Goal: Navigation & Orientation: Find specific page/section

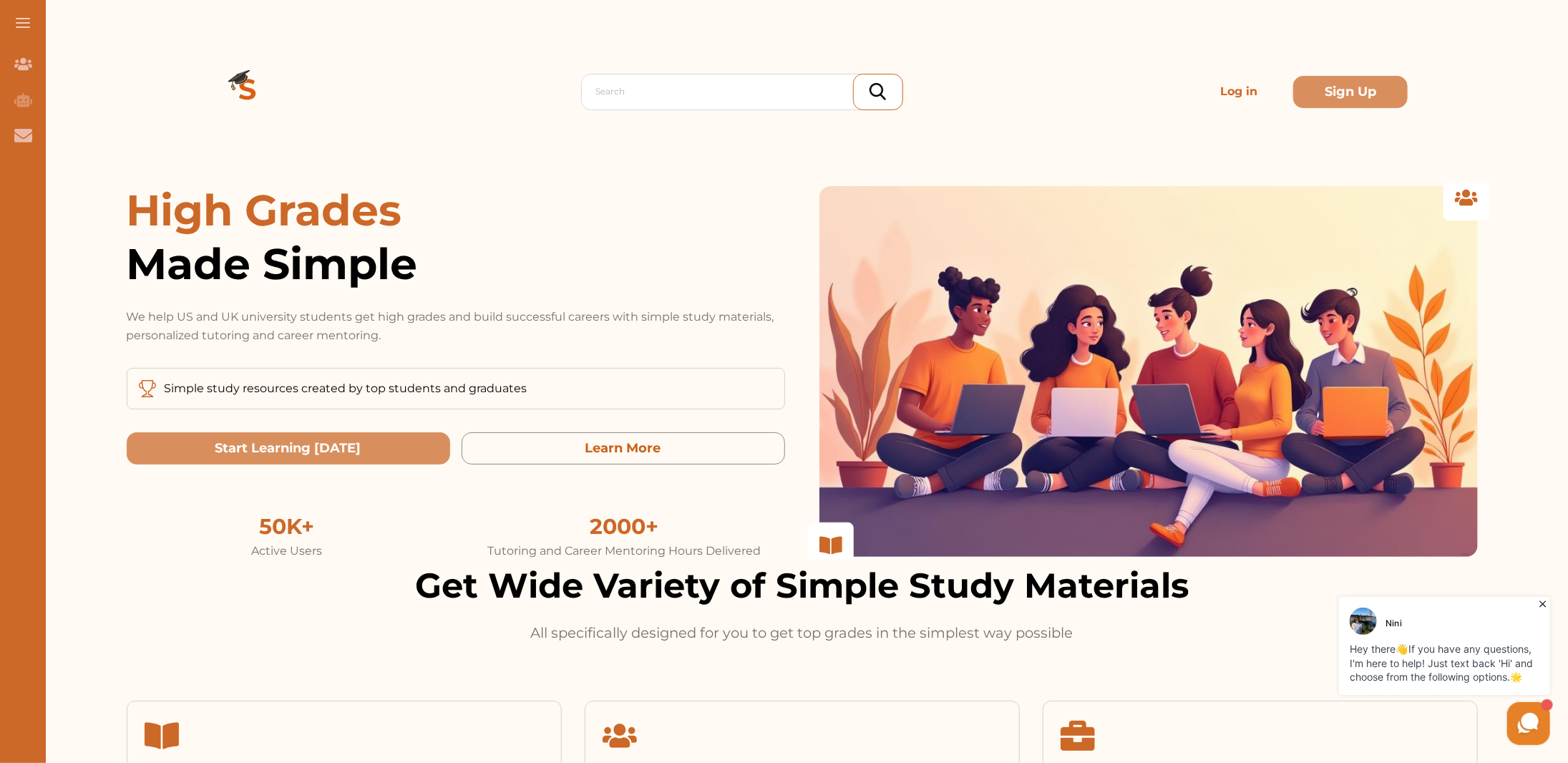
click at [860, 221] on div at bounding box center [1149, 371] width 659 height 371
click at [25, 99] on icon "AI Tutor (Coming Soon)" at bounding box center [24, 99] width 18 height 18
click at [22, 146] on div "Contact Us" at bounding box center [23, 135] width 46 height 35
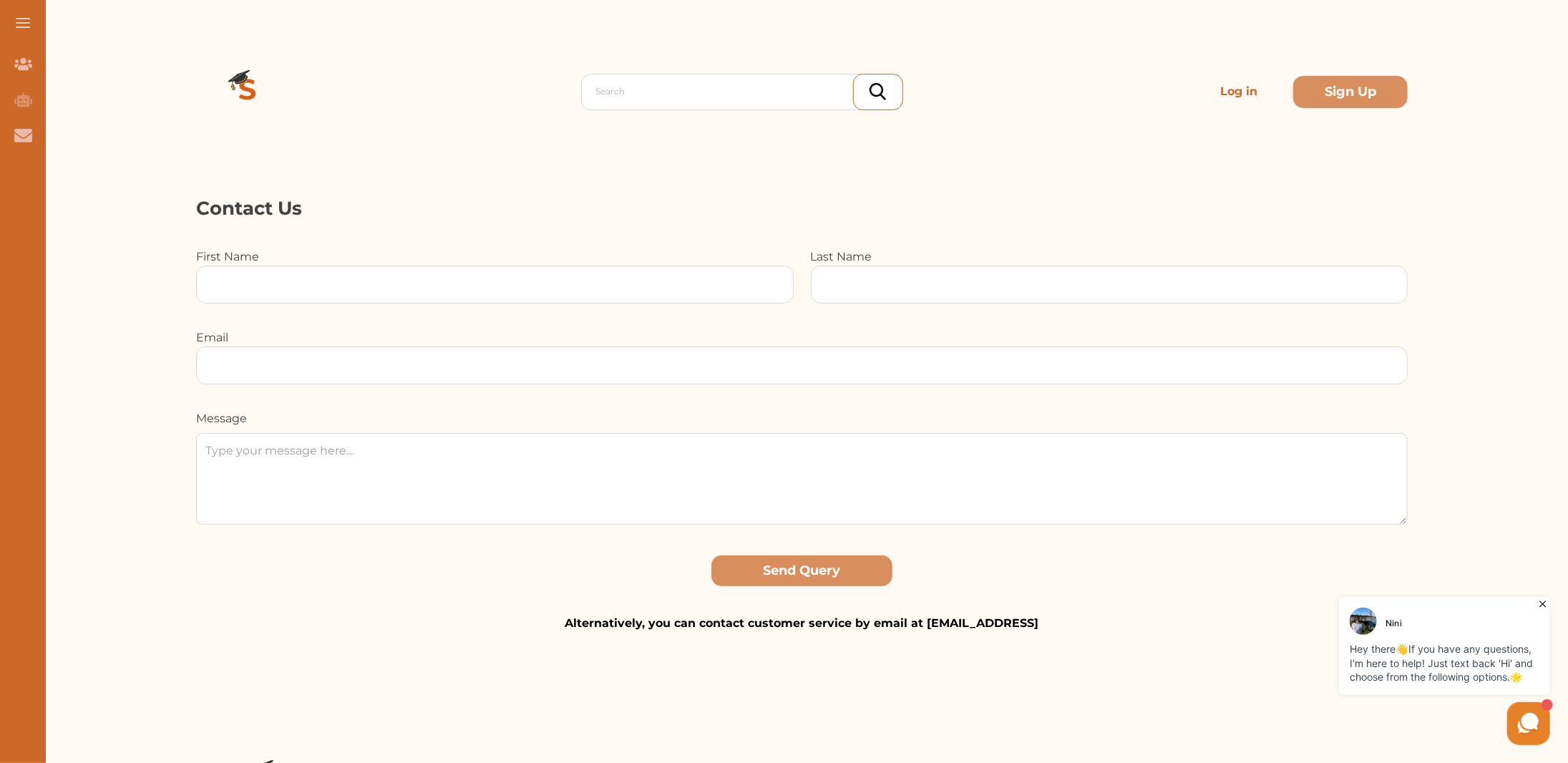
click at [1540, 599] on icon at bounding box center [1542, 604] width 15 height 15
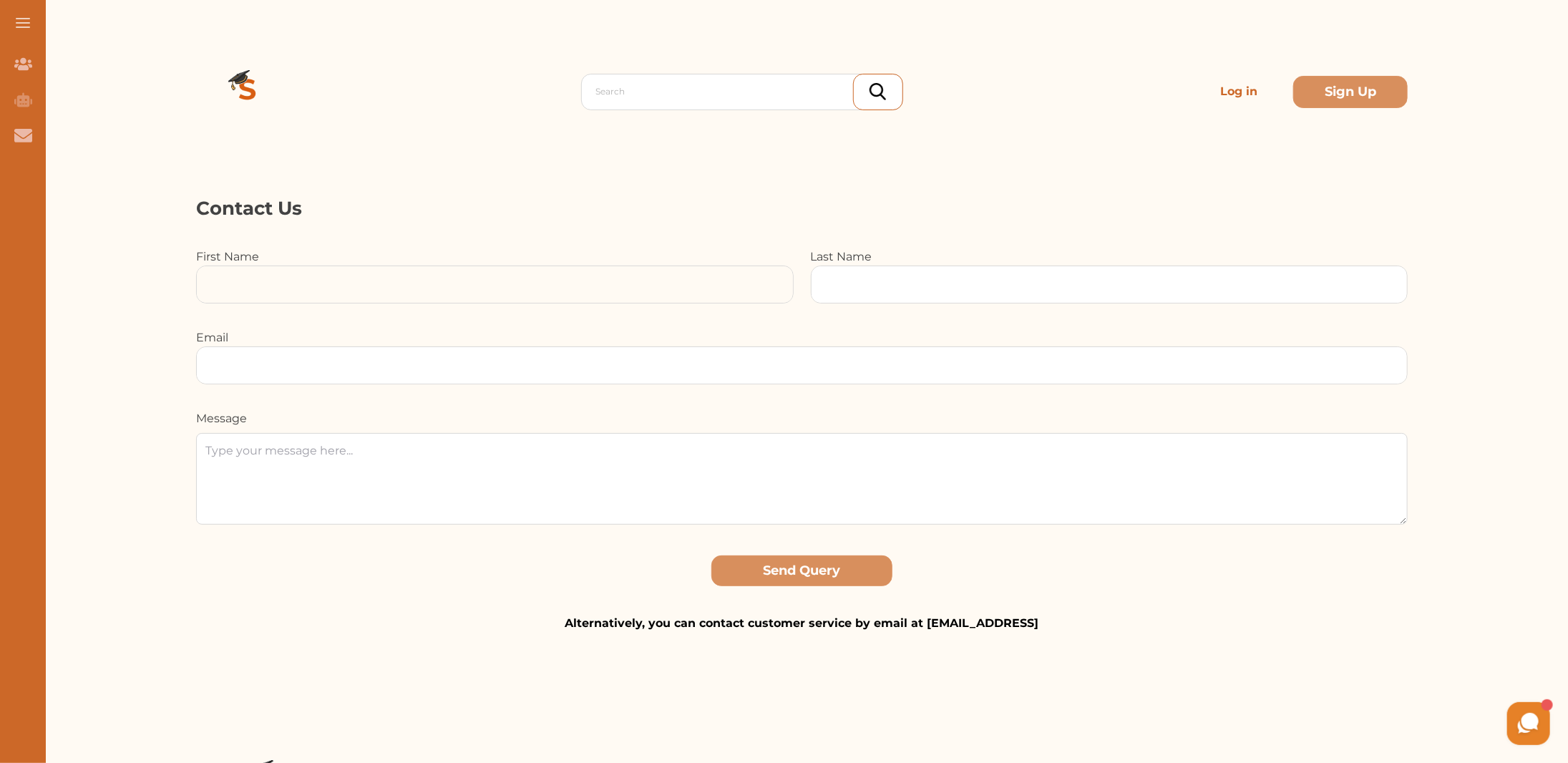
click at [566, 301] on input at bounding box center [495, 285] width 596 height 36
click at [21, 29] on button at bounding box center [23, 23] width 46 height 46
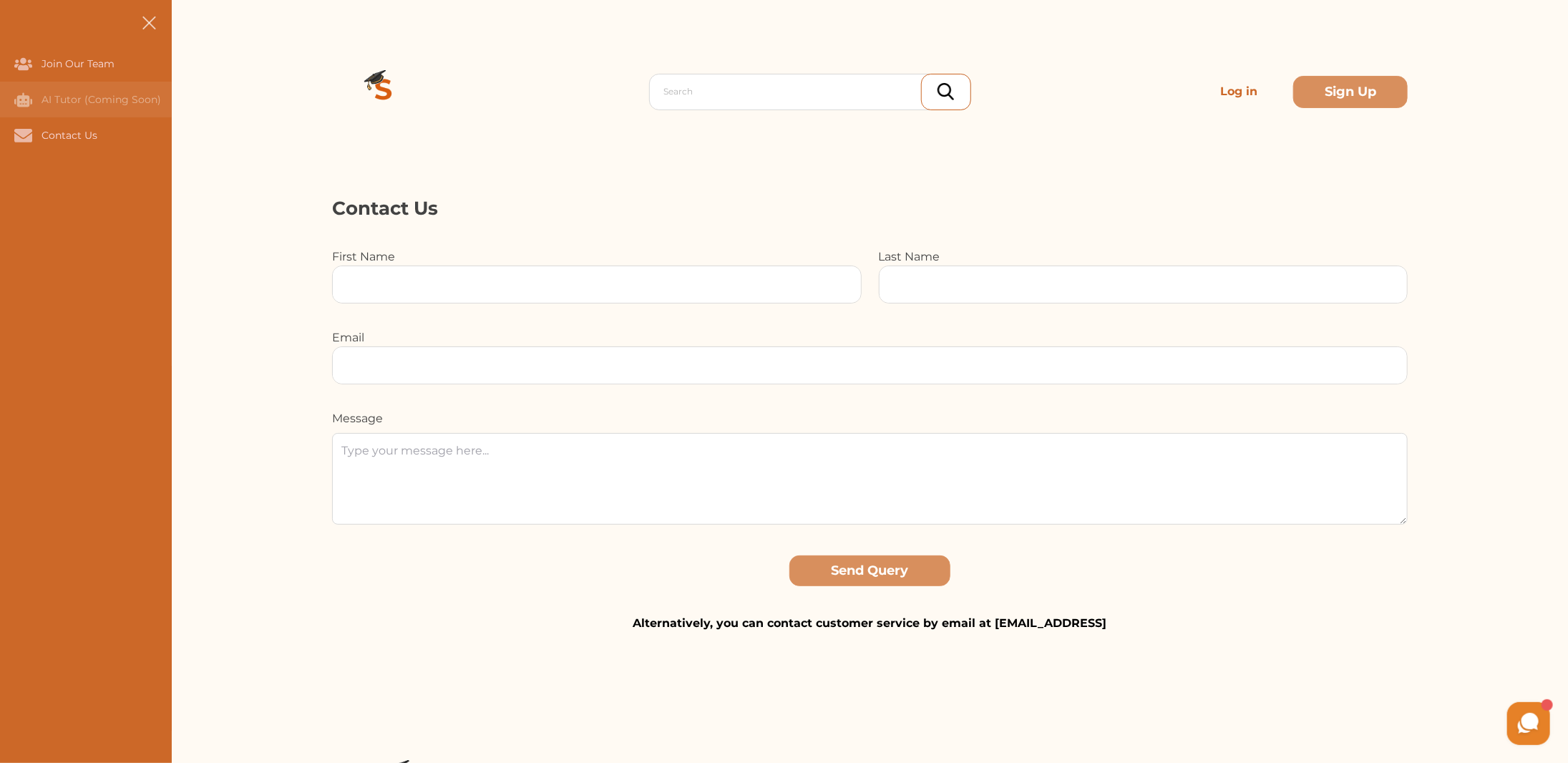
click at [57, 107] on div "AI Tutor (Coming Soon)" at bounding box center [86, 99] width 172 height 35
click at [0, 141] on div "Contact Us" at bounding box center [0, 135] width 0 height 35
click at [0, 64] on div "Join Our Team" at bounding box center [0, 64] width 0 height 35
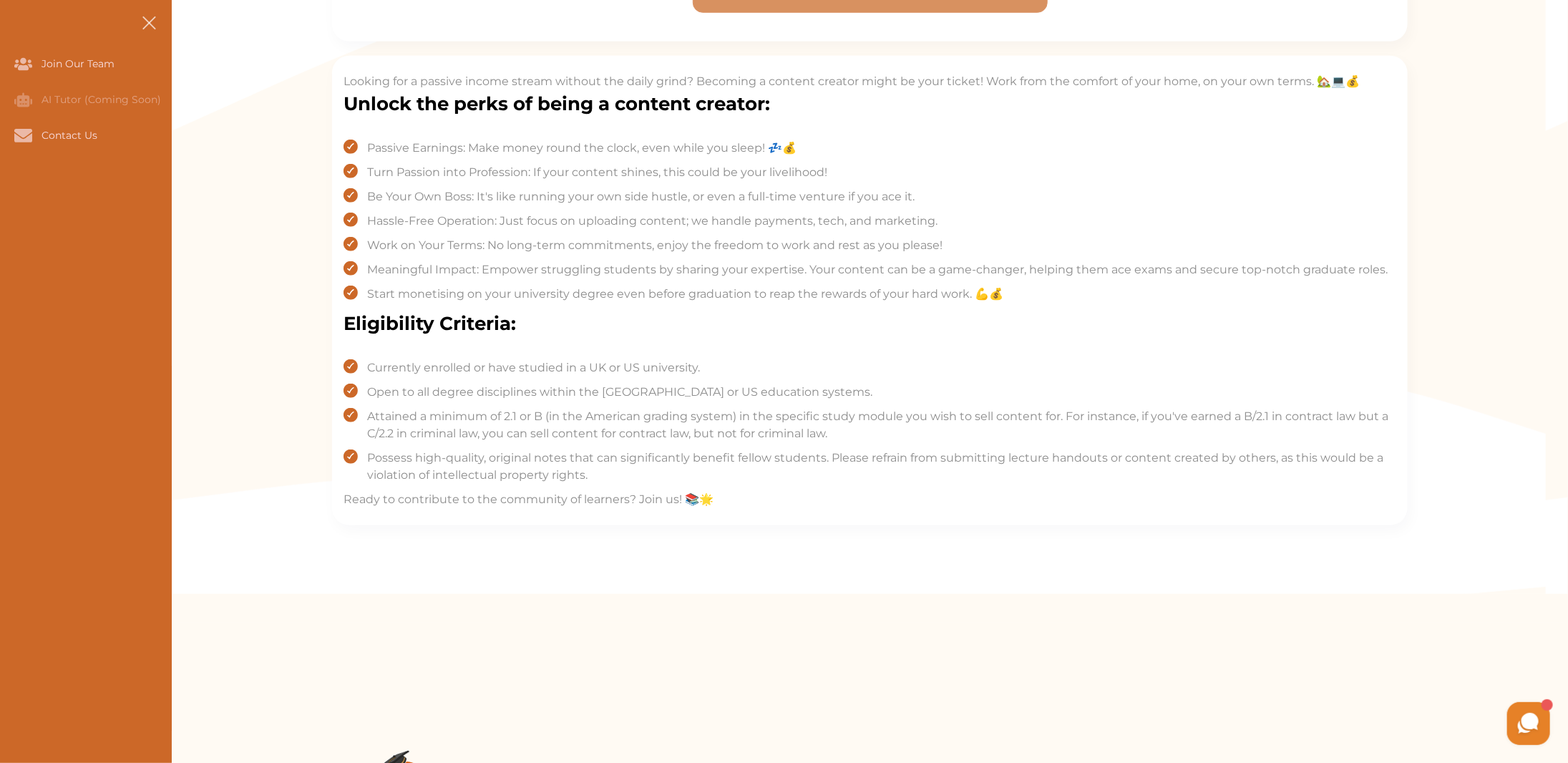
scroll to position [716, 0]
drag, startPoint x: 369, startPoint y: 365, endPoint x: 501, endPoint y: 360, distance: 132.1
click at [500, 360] on span "Currently enrolled or have studied in a UK or US university." at bounding box center [533, 366] width 333 height 17
click at [410, 393] on span "Open to all degree disciplines within the UK or US education systems." at bounding box center [619, 390] width 505 height 17
drag, startPoint x: 364, startPoint y: 387, endPoint x: 565, endPoint y: 381, distance: 201.1
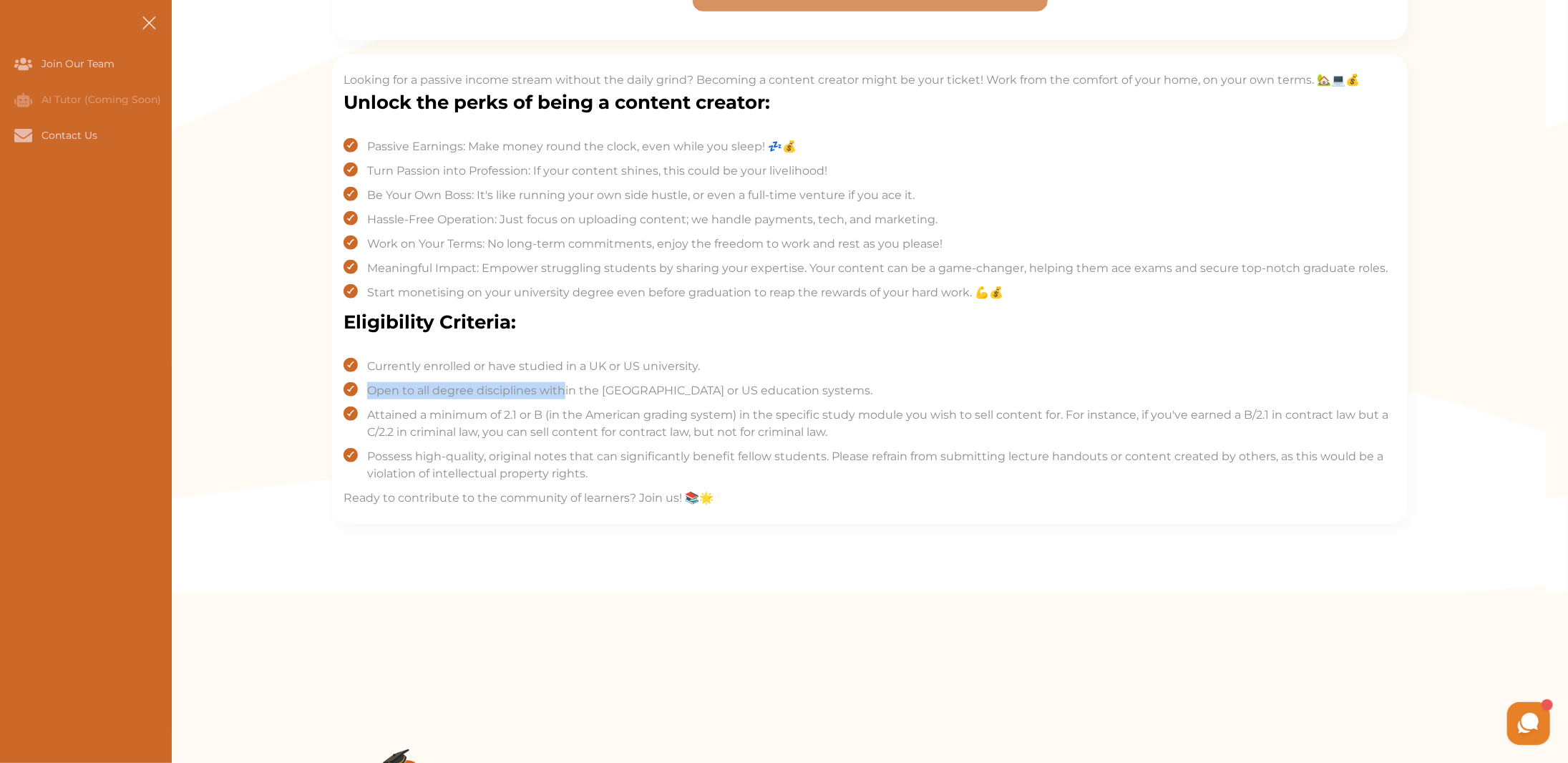
click at [565, 382] on li "Open to all degree disciplines within the UK or US education systems." at bounding box center [870, 390] width 1053 height 17
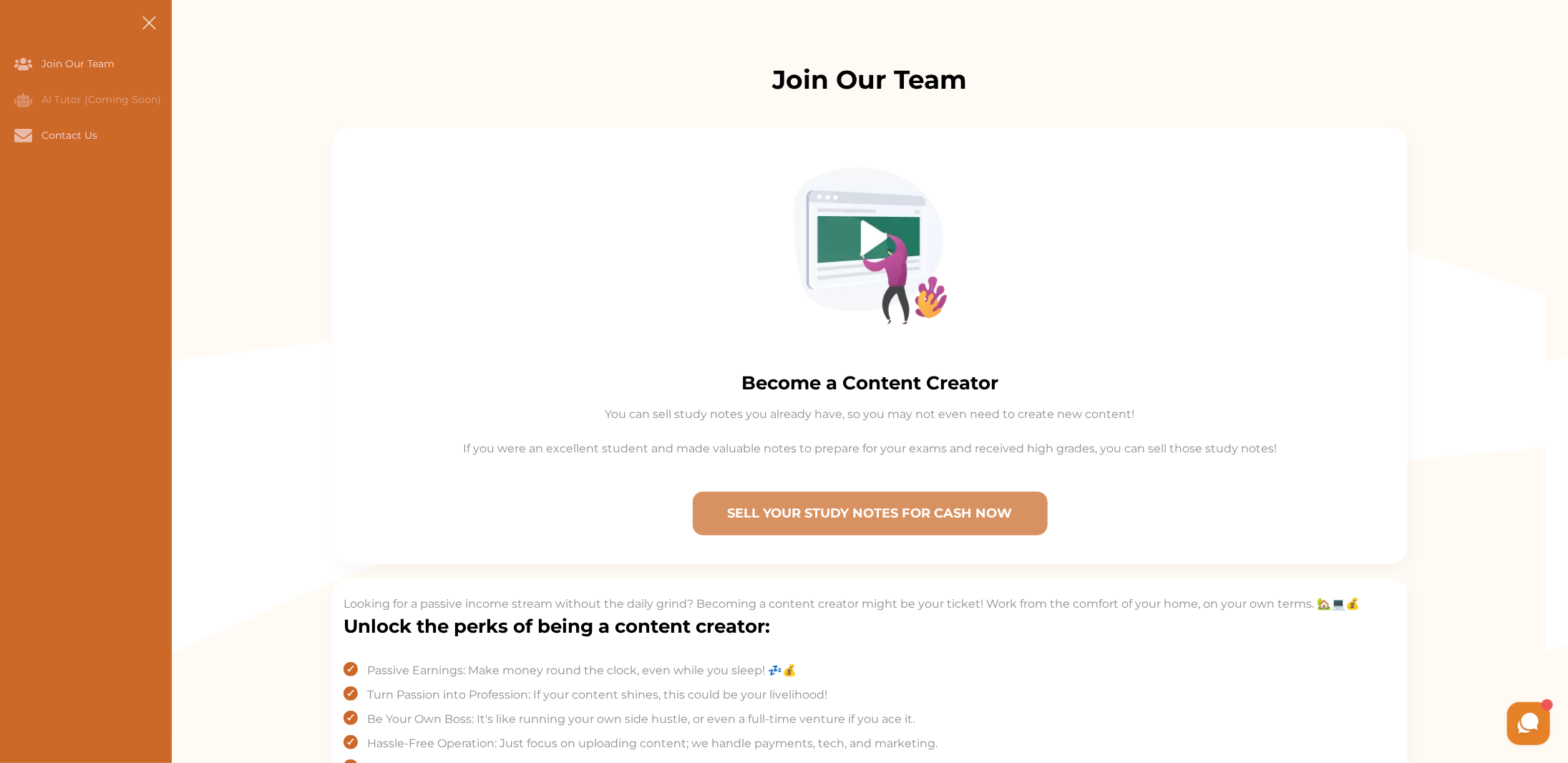
scroll to position [215, 0]
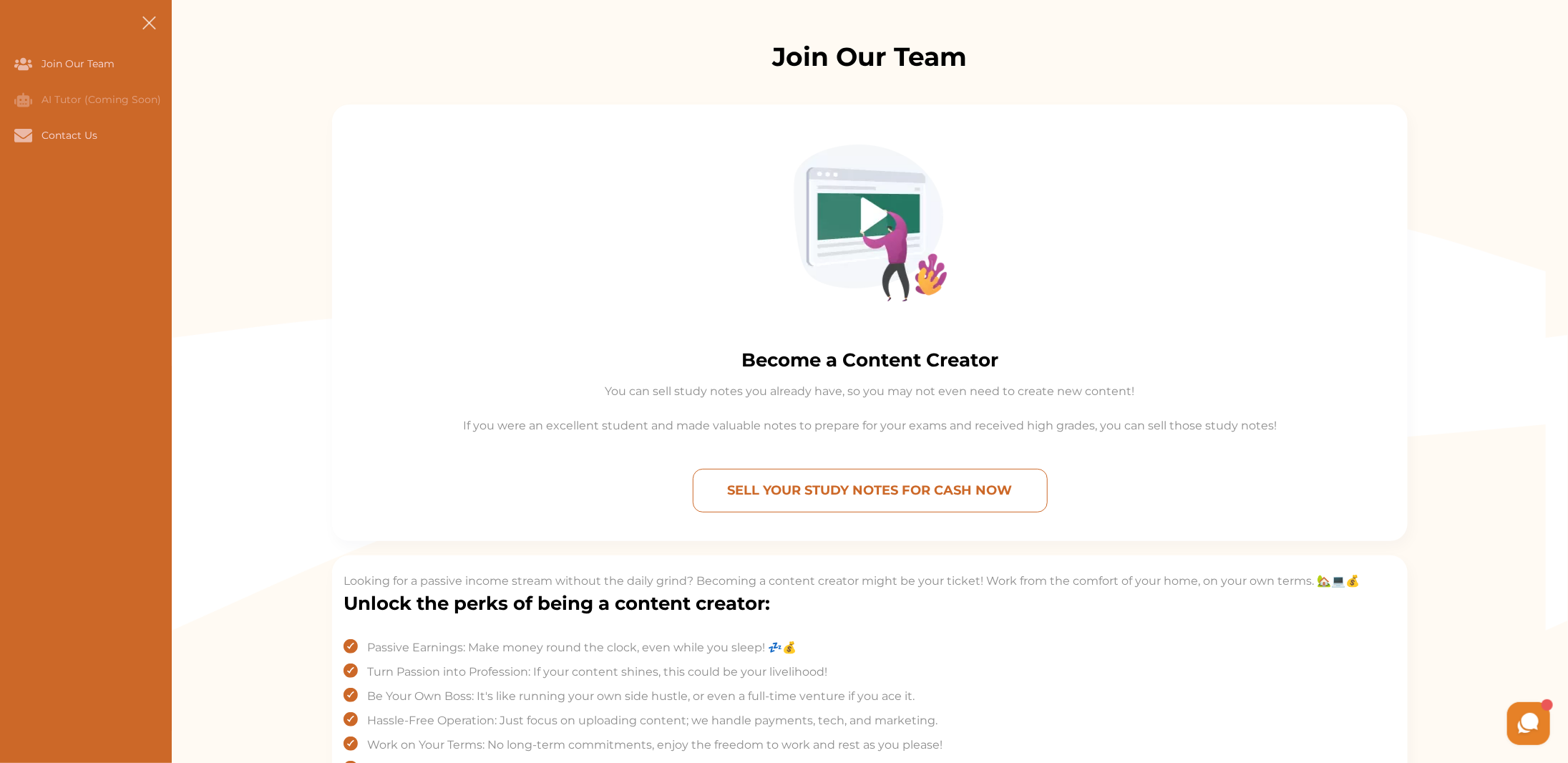
click at [754, 480] on p "SELL YOUR STUDY NOTES FOR CASH NOW" at bounding box center [870, 490] width 343 height 31
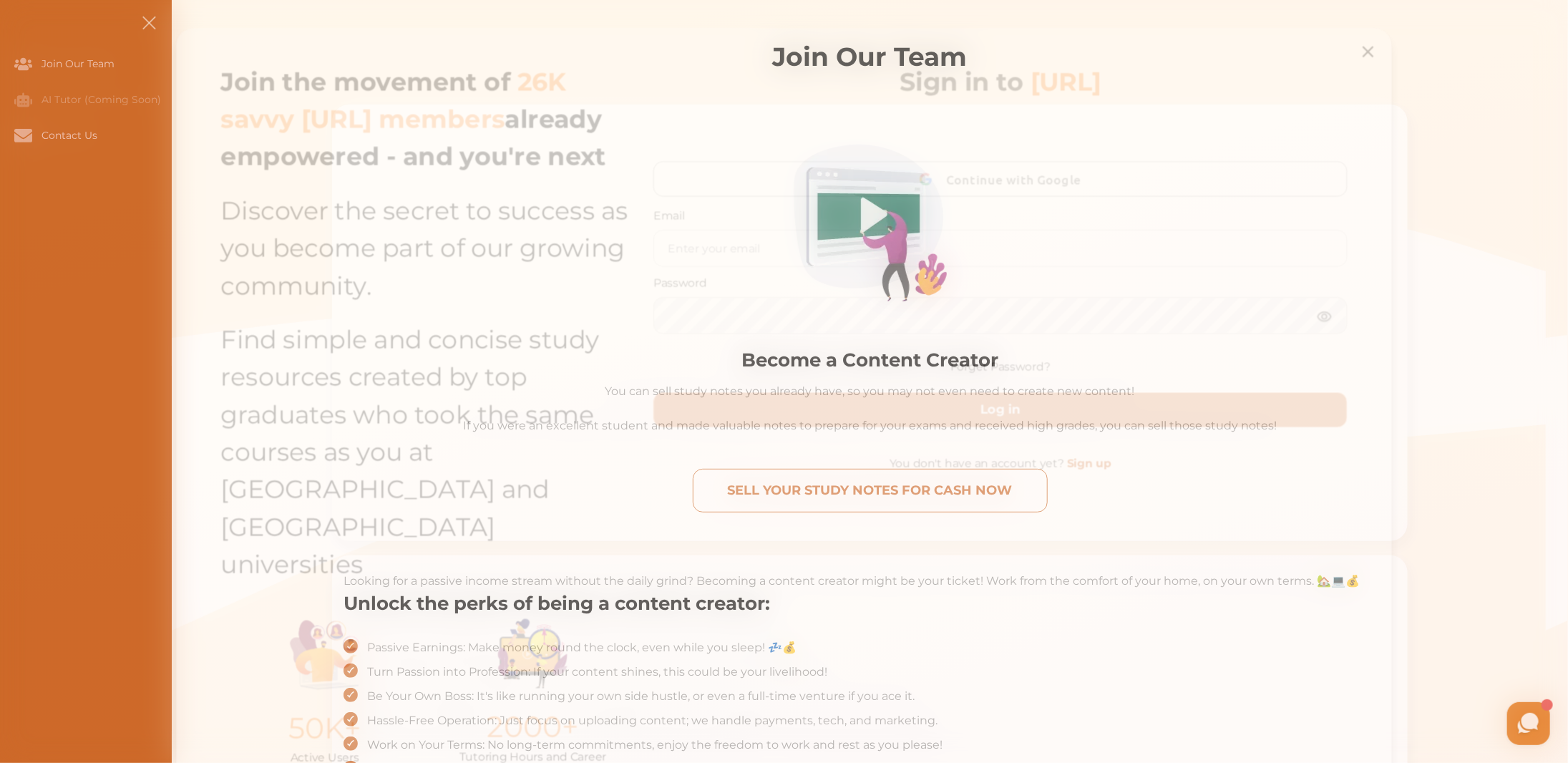
scroll to position [46, 0]
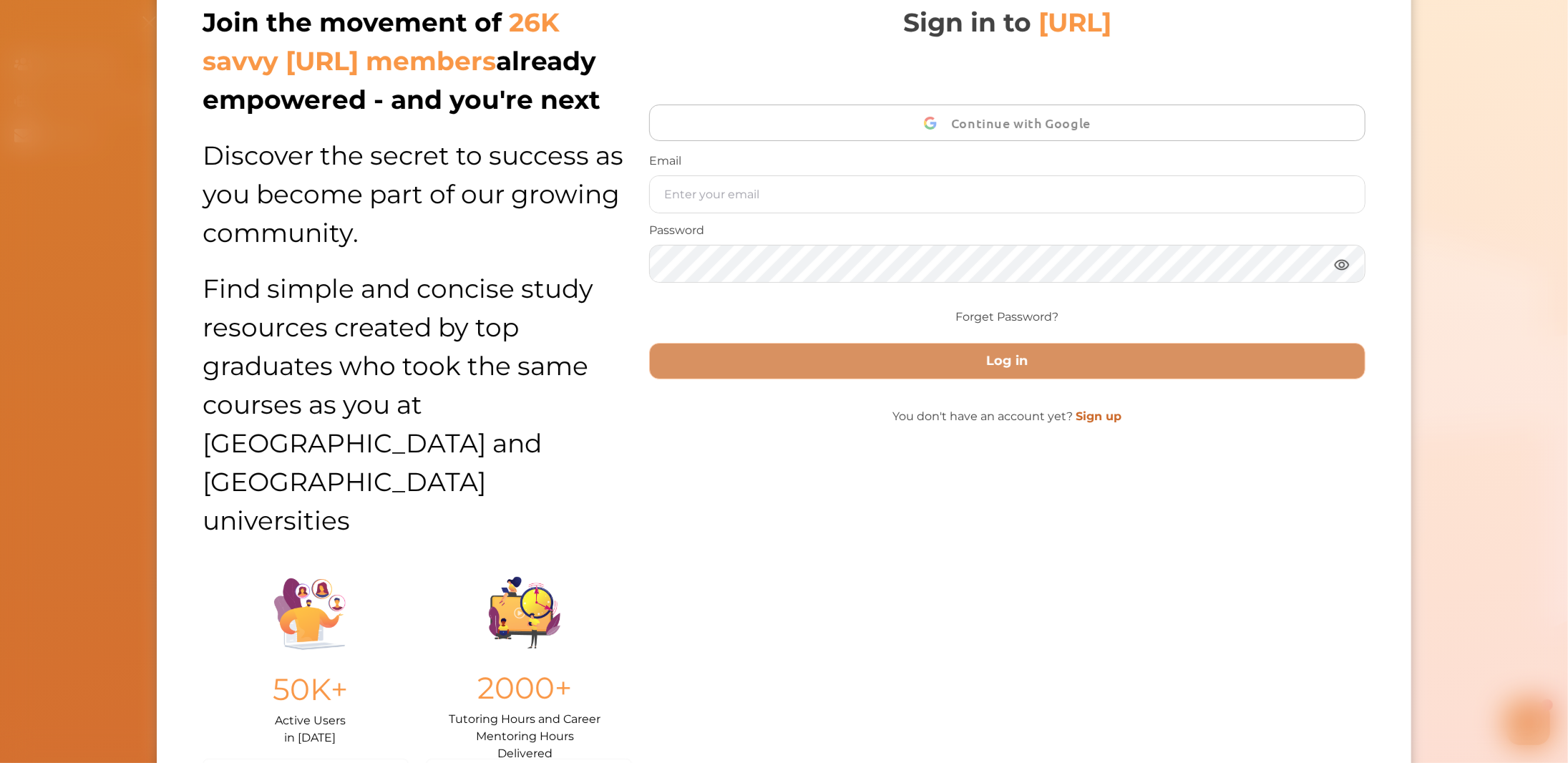
click at [536, 393] on p "Find simple and concise study resources created by top graduates who took the s…" at bounding box center [417, 396] width 429 height 287
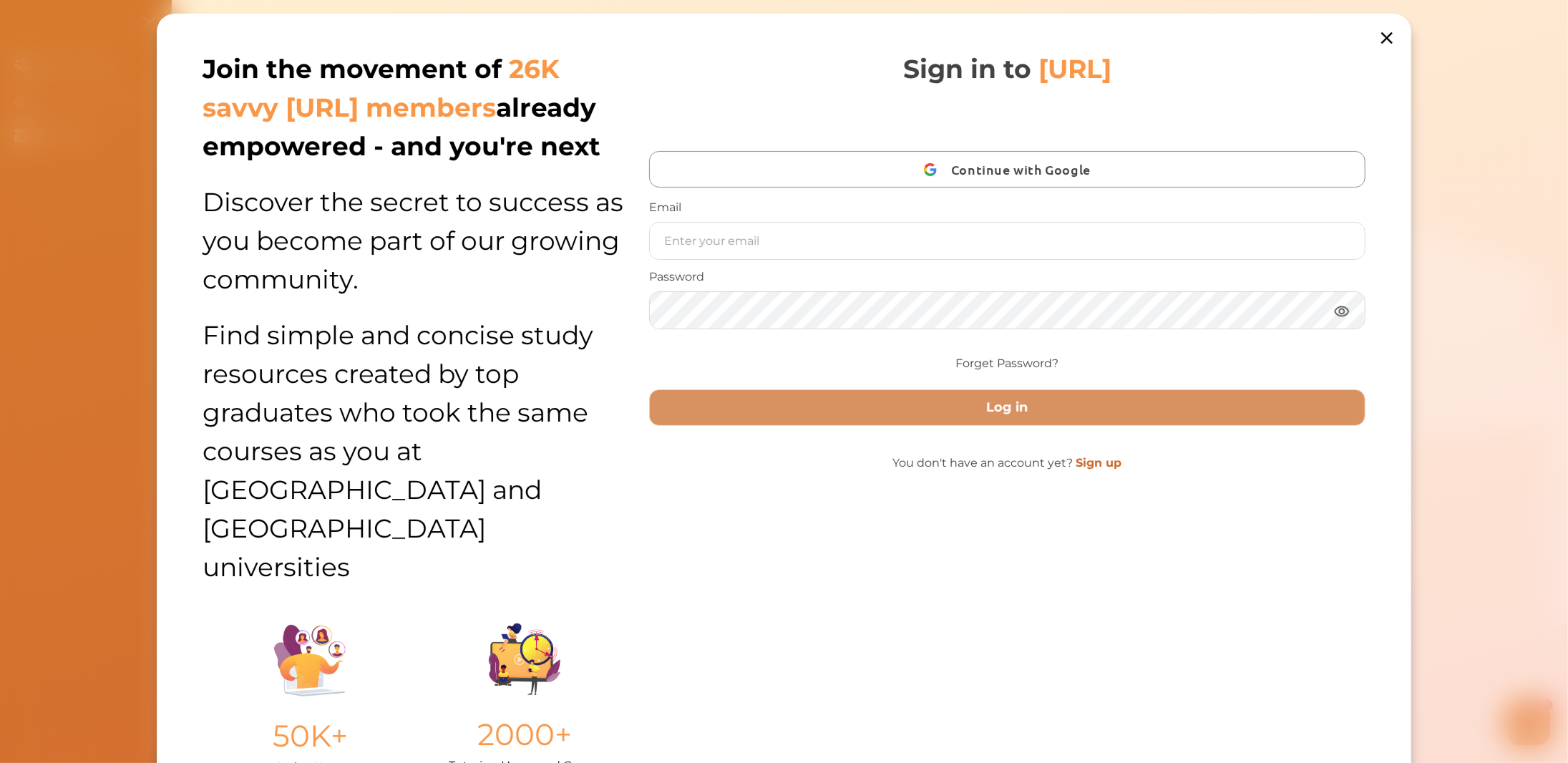
click at [1383, 37] on icon at bounding box center [1387, 37] width 20 height 20
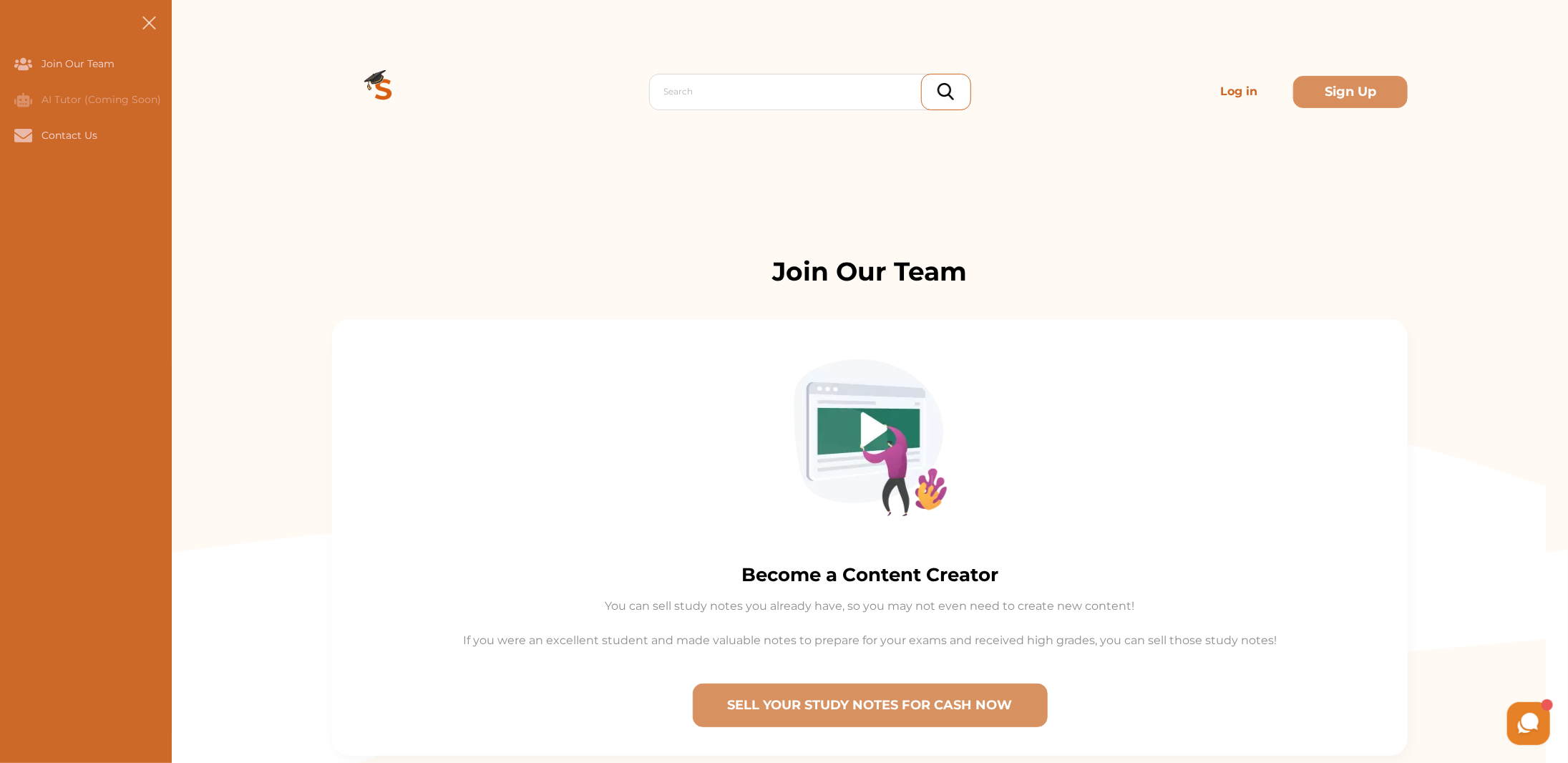
click at [147, 19] on button at bounding box center [149, 23] width 46 height 46
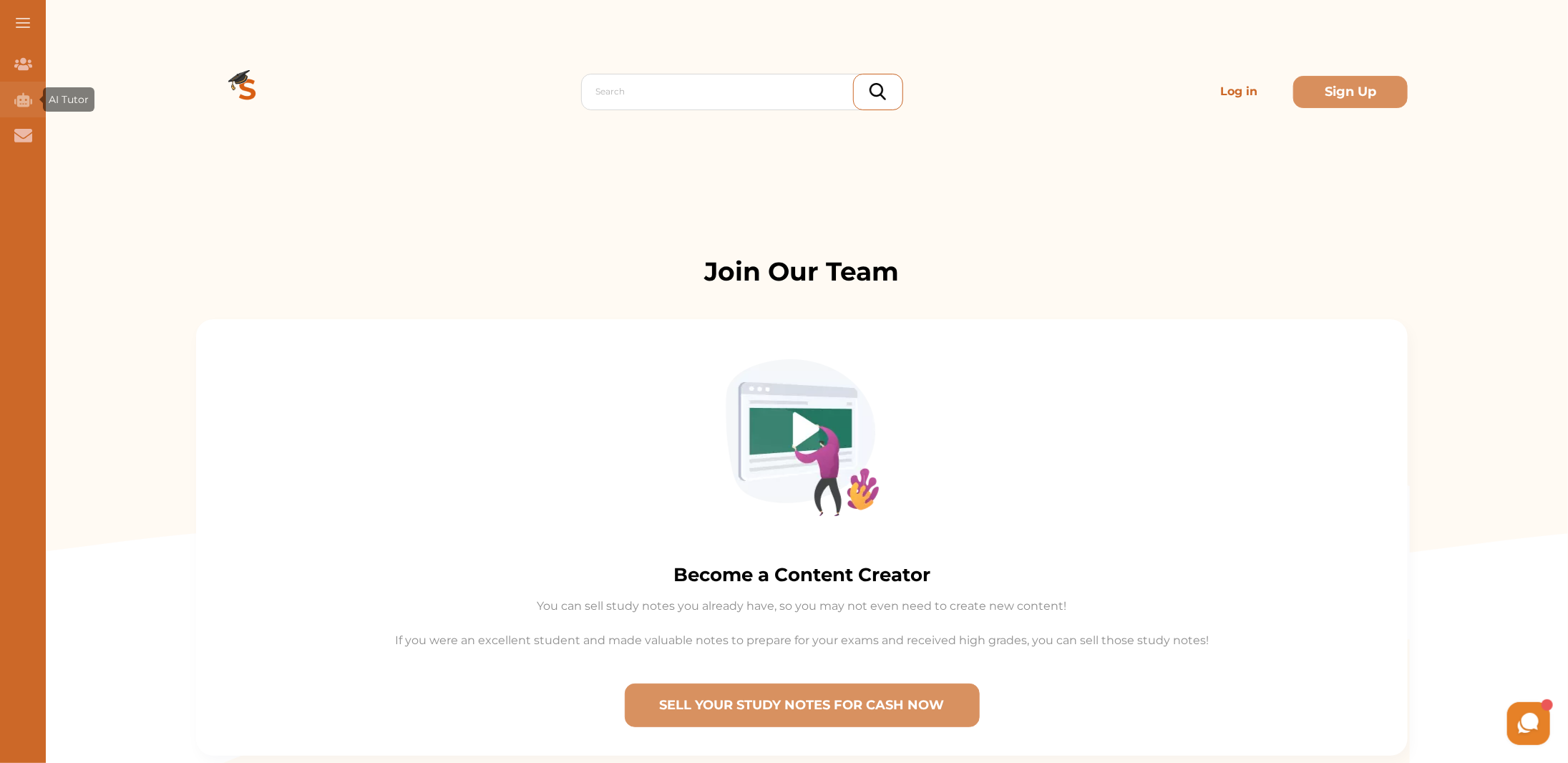
click at [9, 106] on div "AI Tutor (Coming Soon)" at bounding box center [23, 99] width 46 height 35
click at [78, 102] on span "AI Tutor" at bounding box center [68, 99] width 40 height 13
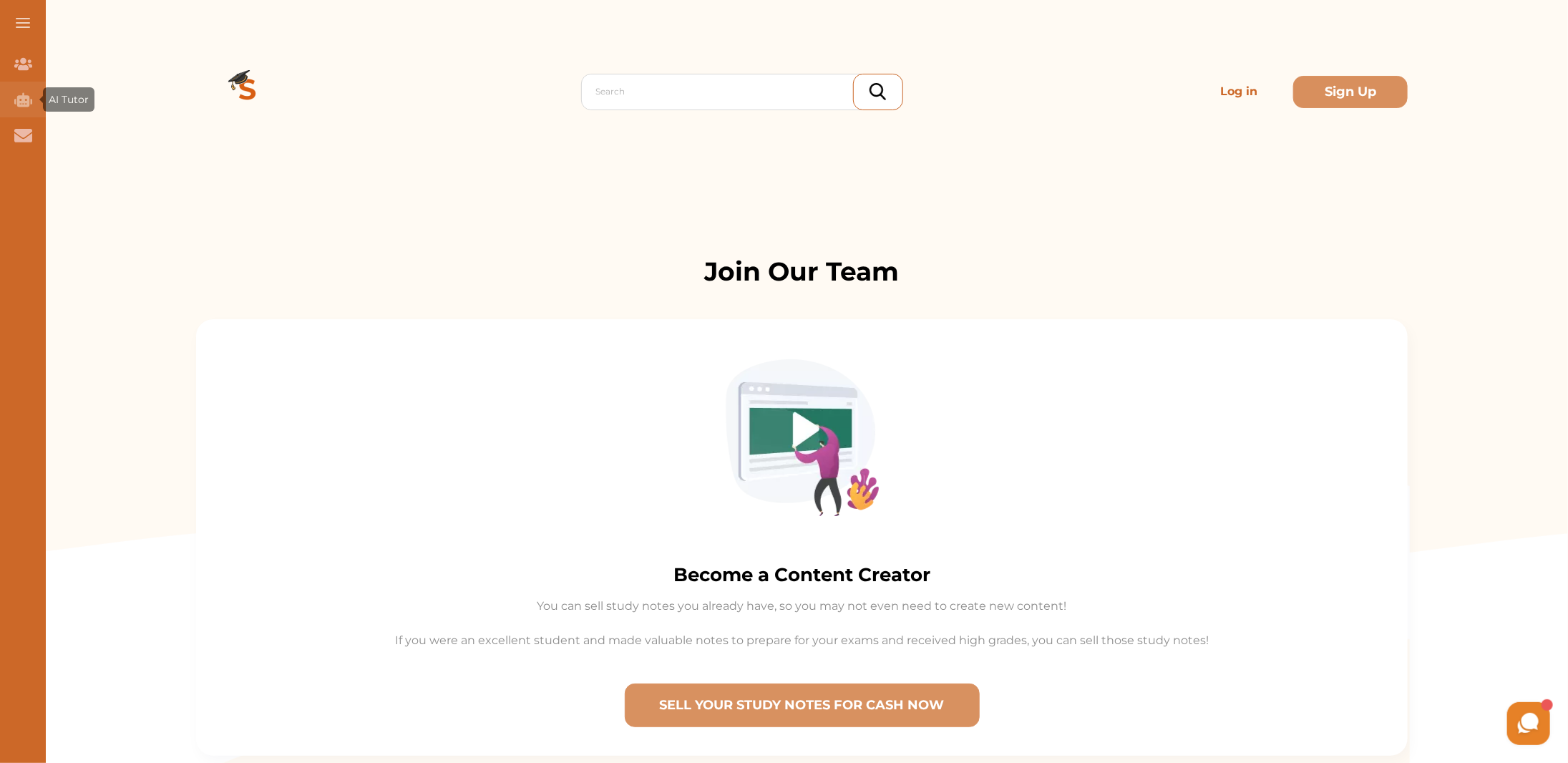
click at [28, 101] on icon "AI Tutor (Coming Soon)" at bounding box center [24, 99] width 18 height 15
click at [24, 140] on icon "Contact Us" at bounding box center [24, 135] width 18 height 13
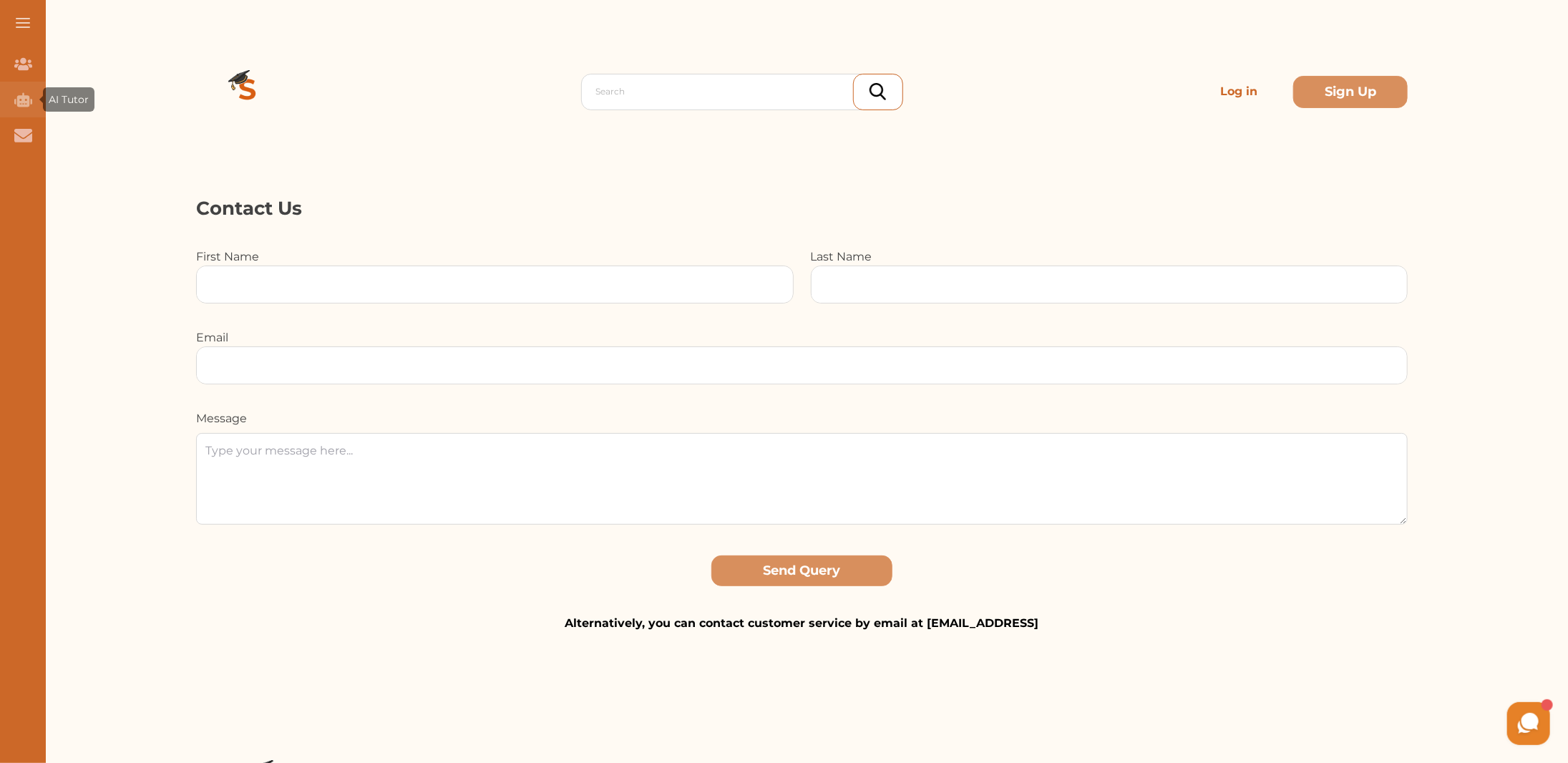
click at [24, 91] on div "AI Tutor (Coming Soon)" at bounding box center [23, 99] width 46 height 35
click at [25, 62] on icon "Join Our Team" at bounding box center [24, 64] width 18 height 12
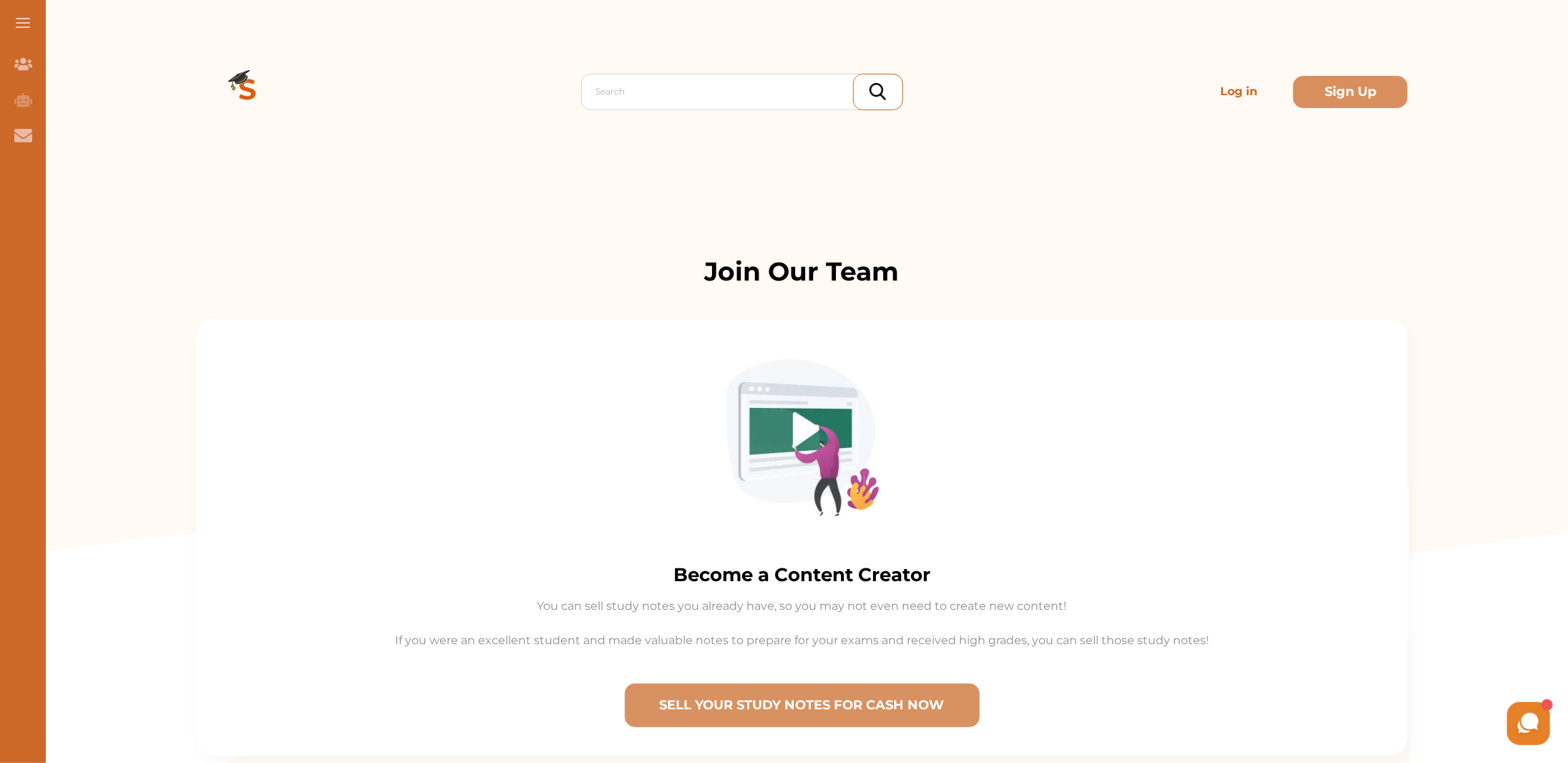
click at [26, 24] on button at bounding box center [23, 23] width 46 height 46
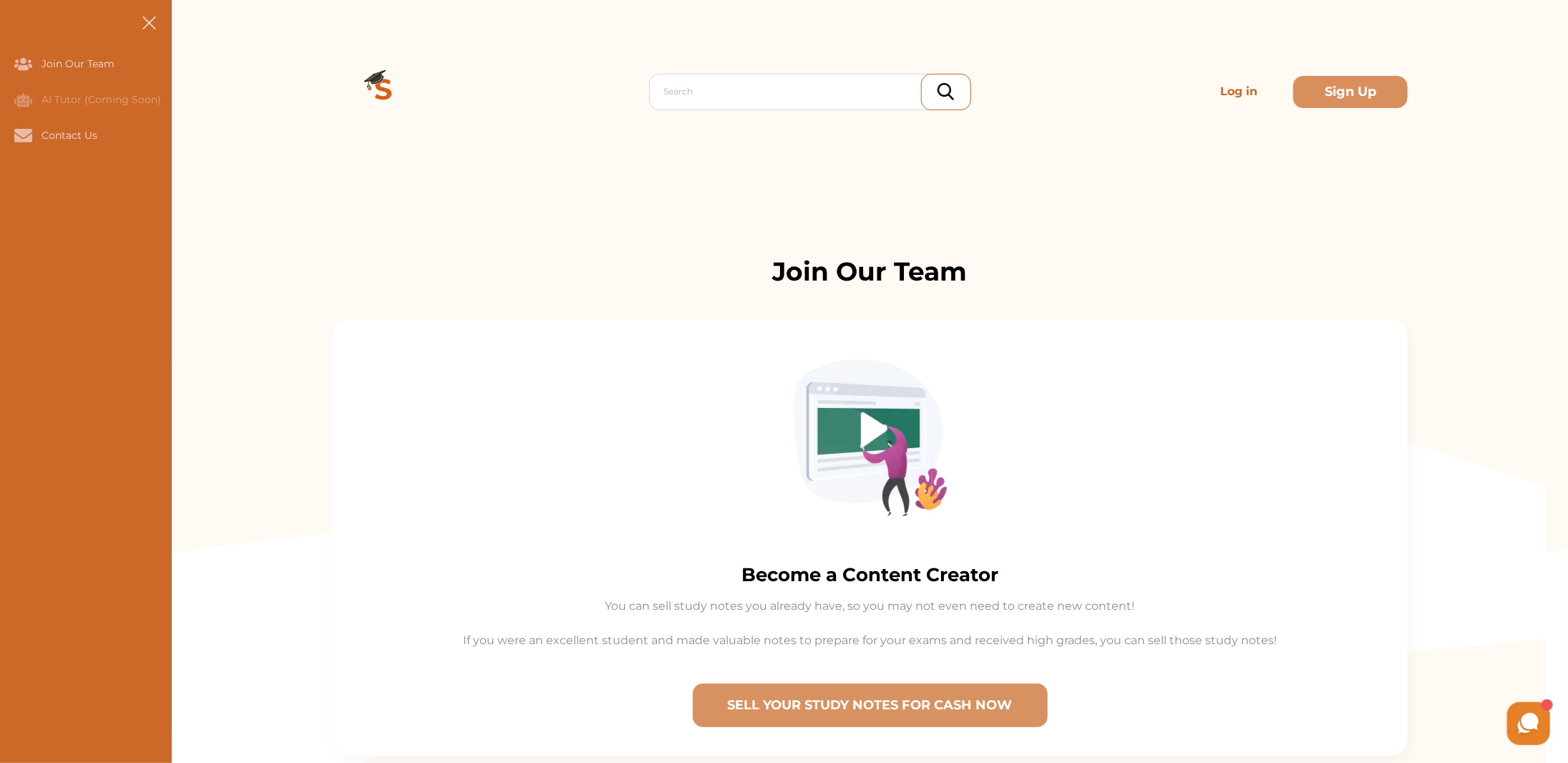
click at [152, 19] on span at bounding box center [149, 23] width 14 height 14
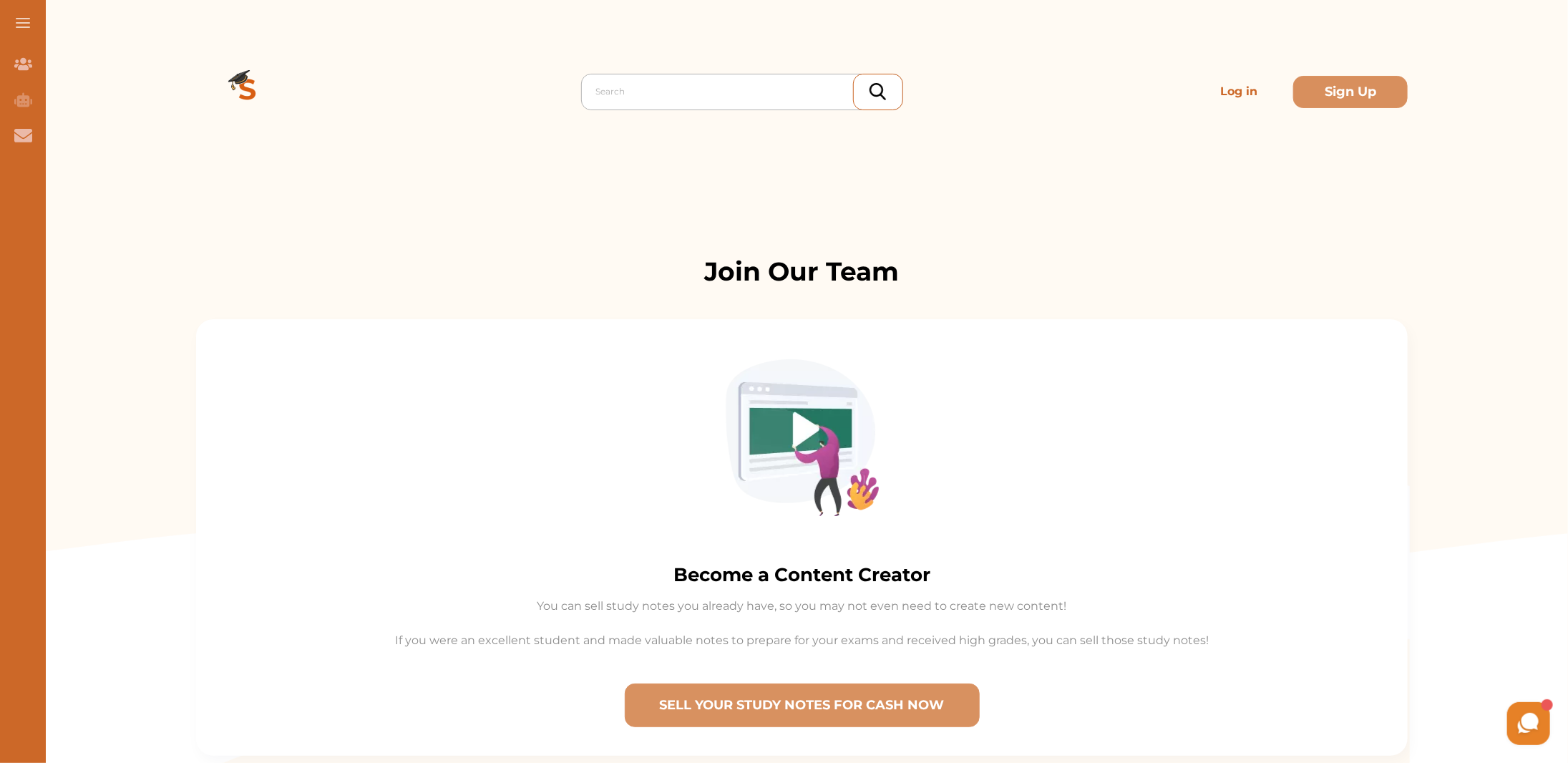
click at [844, 106] on div "Search" at bounding box center [741, 92] width 322 height 36
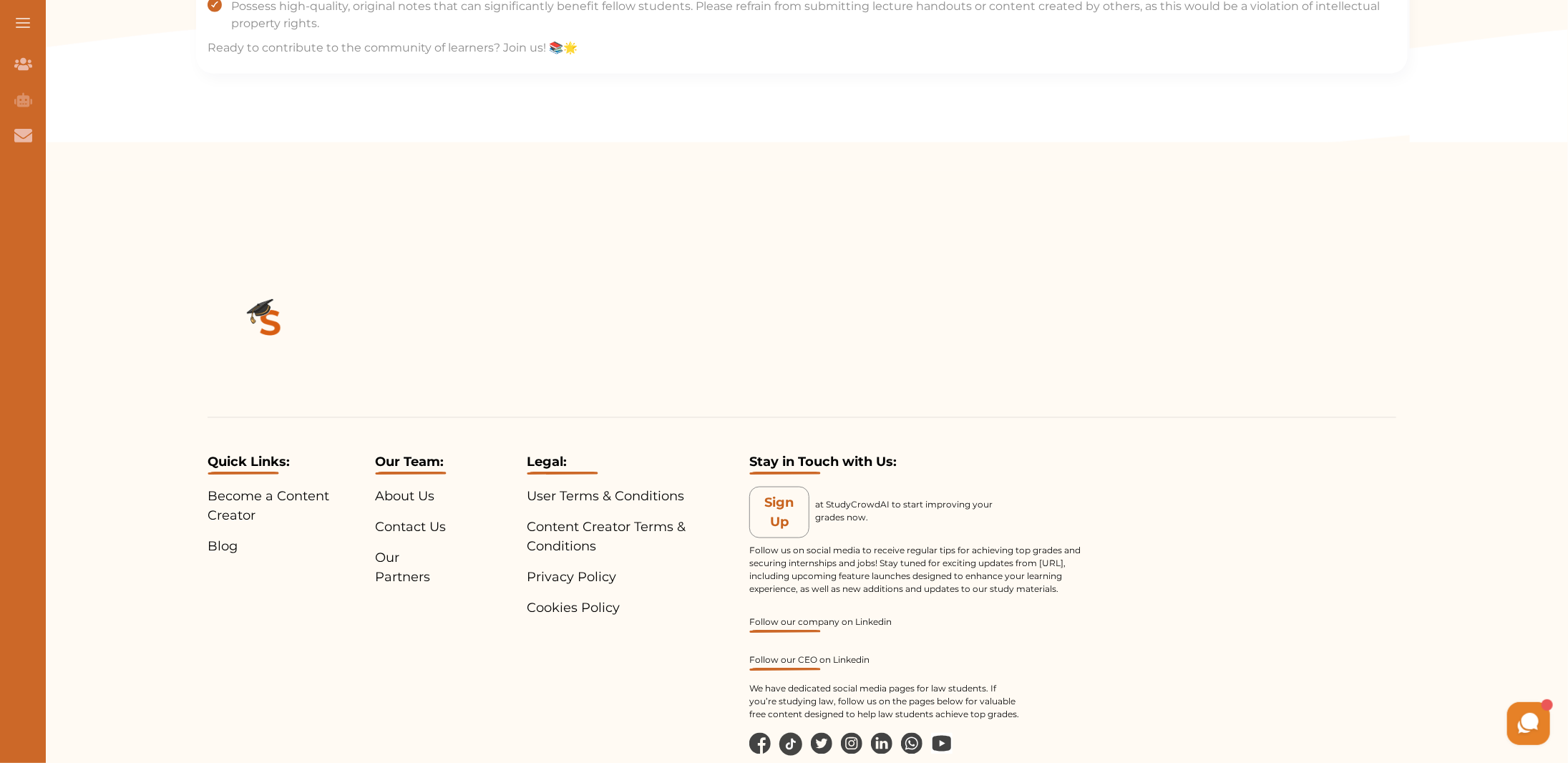
scroll to position [1252, 0]
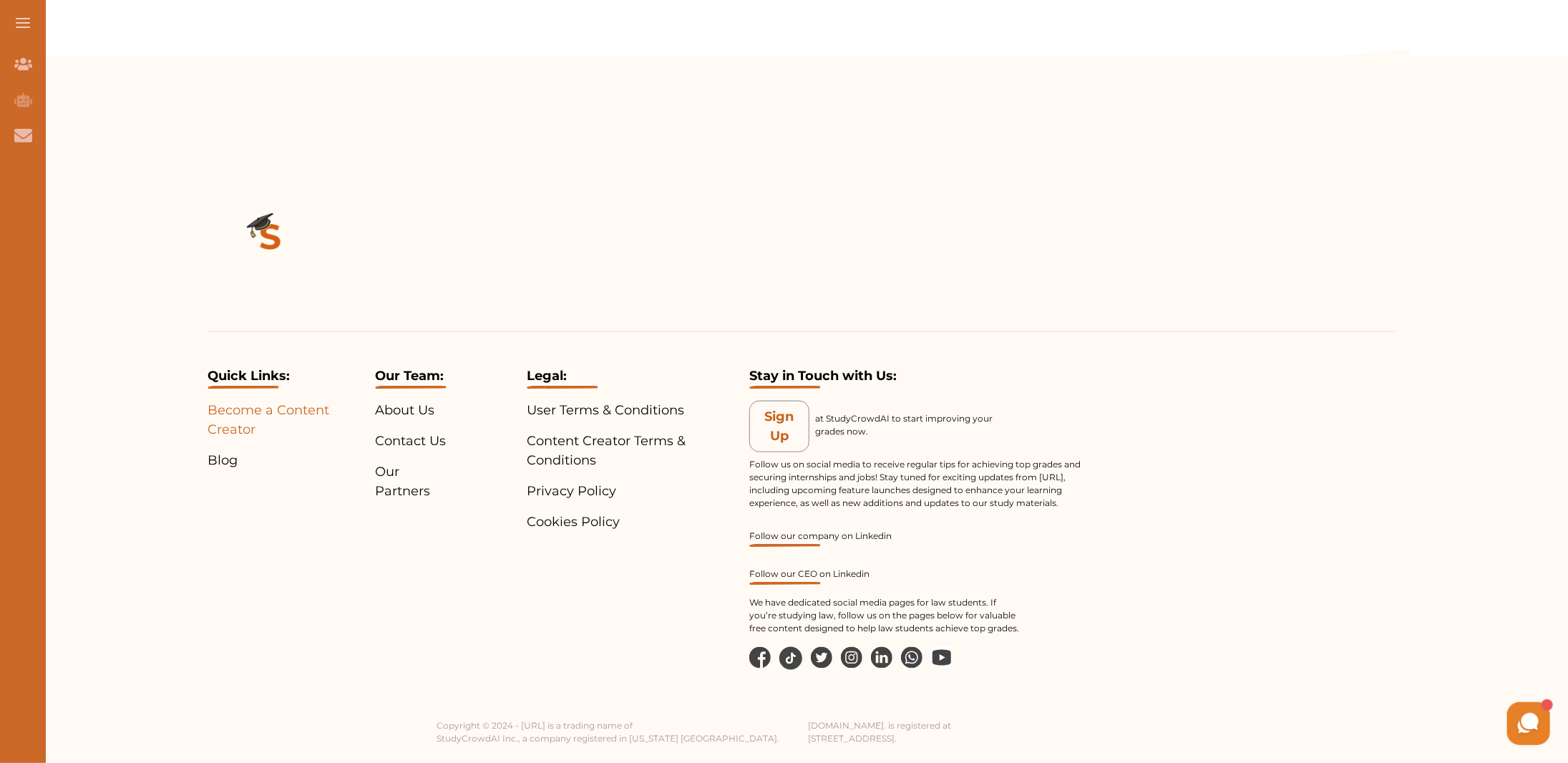
click at [224, 423] on p "Become a Content Creator" at bounding box center [288, 419] width 161 height 38
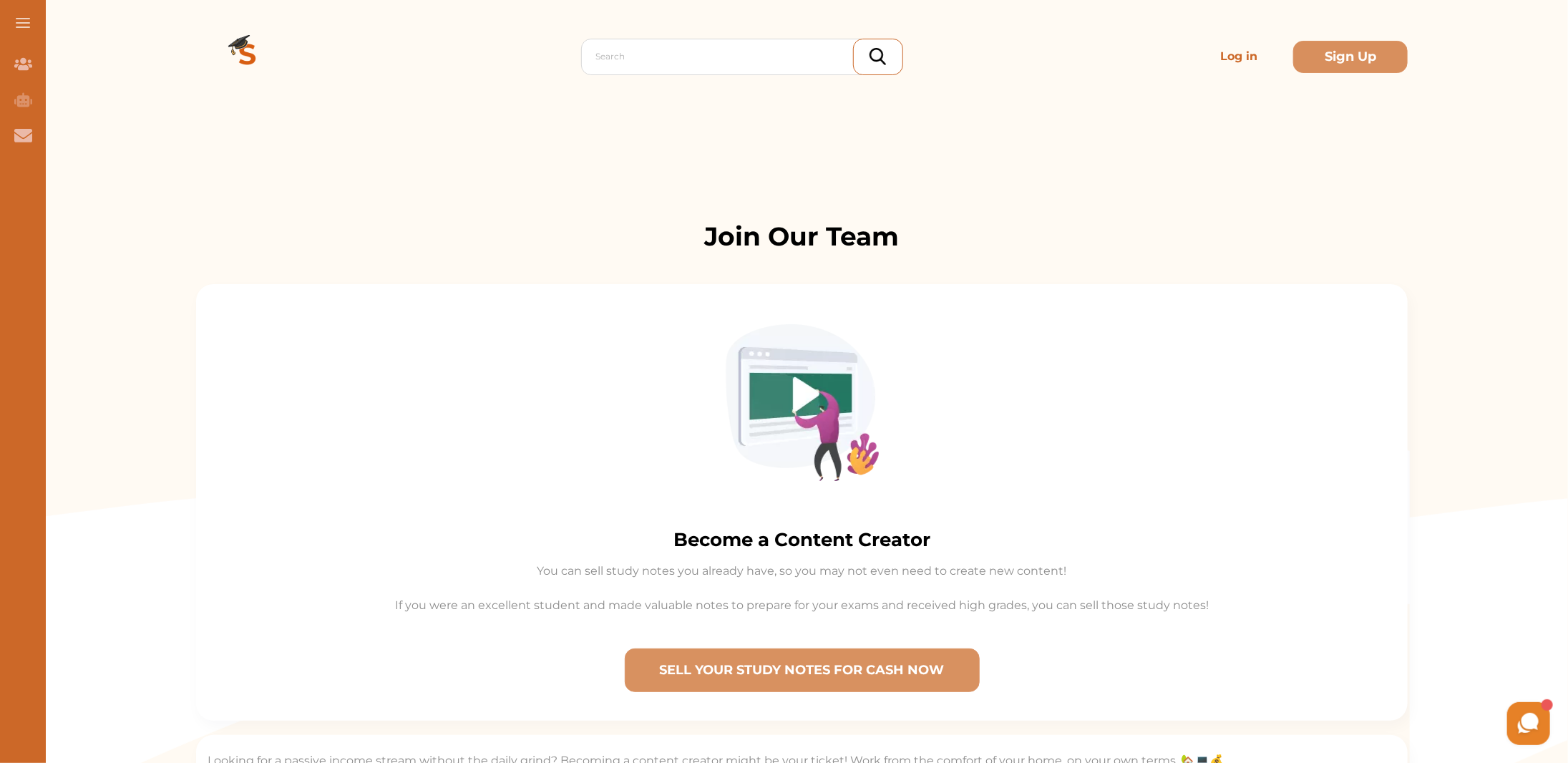
scroll to position [0, 0]
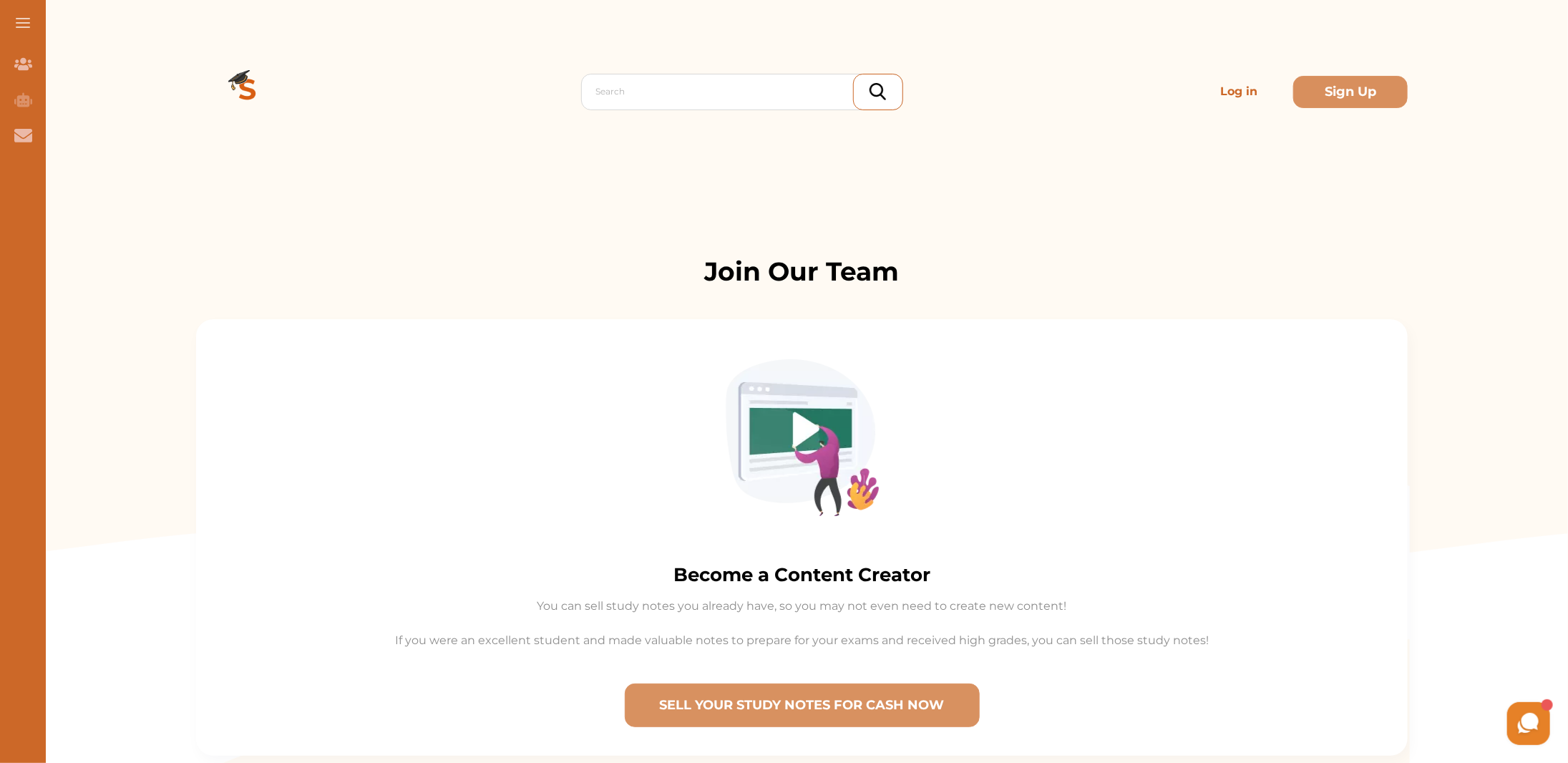
click at [261, 88] on img at bounding box center [247, 92] width 103 height 103
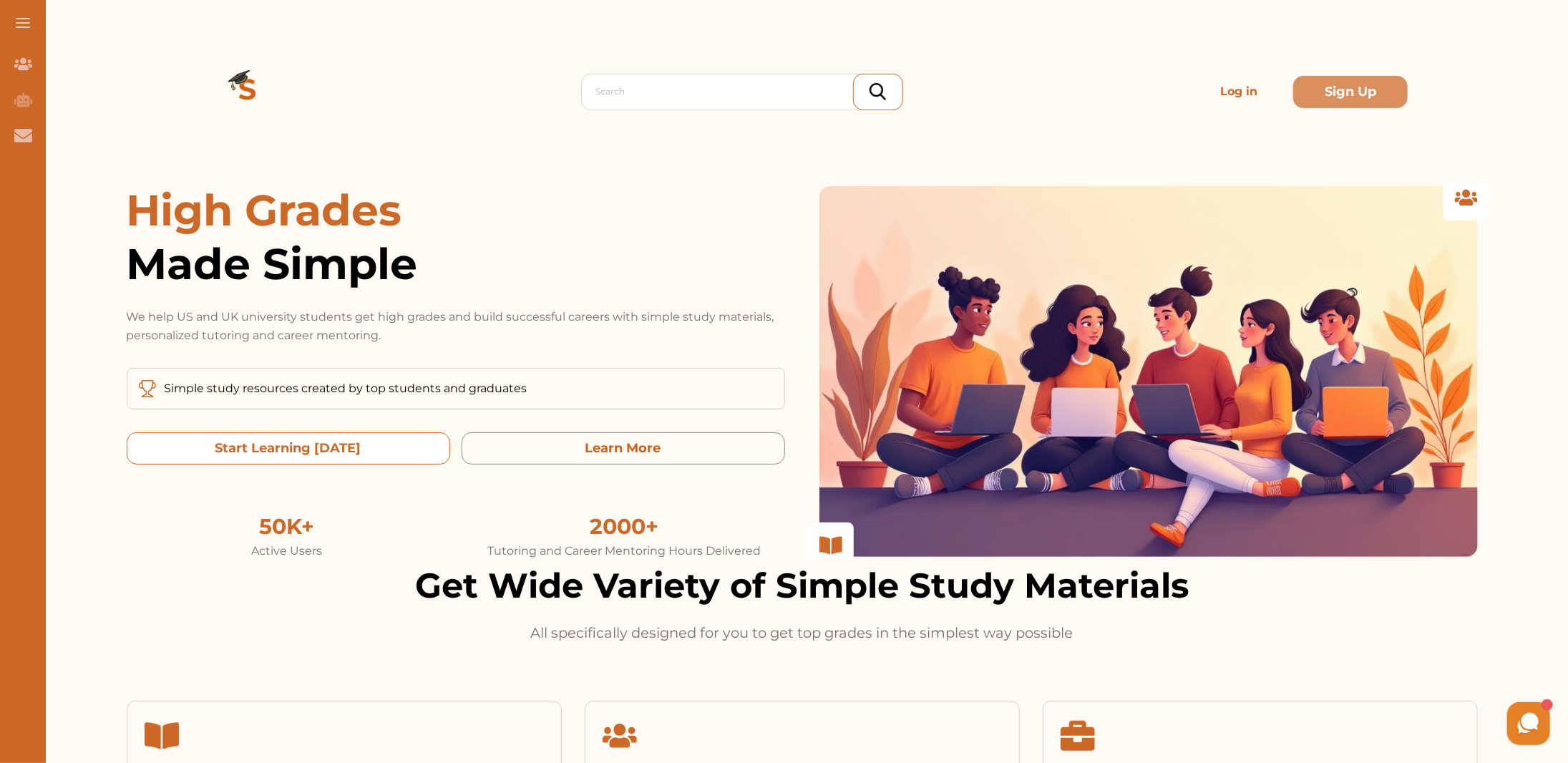
click at [269, 456] on today "Start Learning Today" at bounding box center [288, 448] width 324 height 32
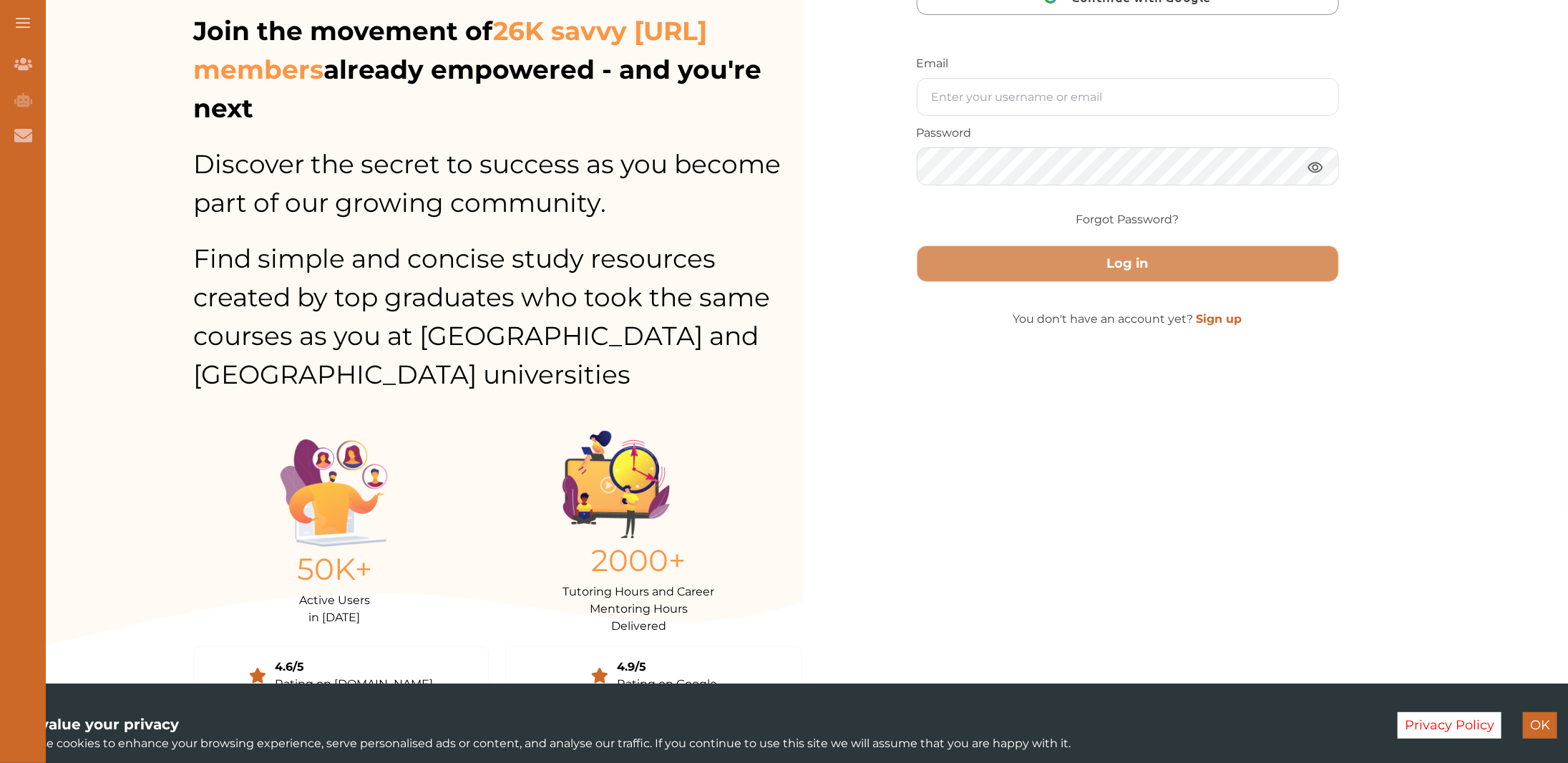
click at [1537, 729] on button "OK" at bounding box center [1539, 726] width 34 height 27
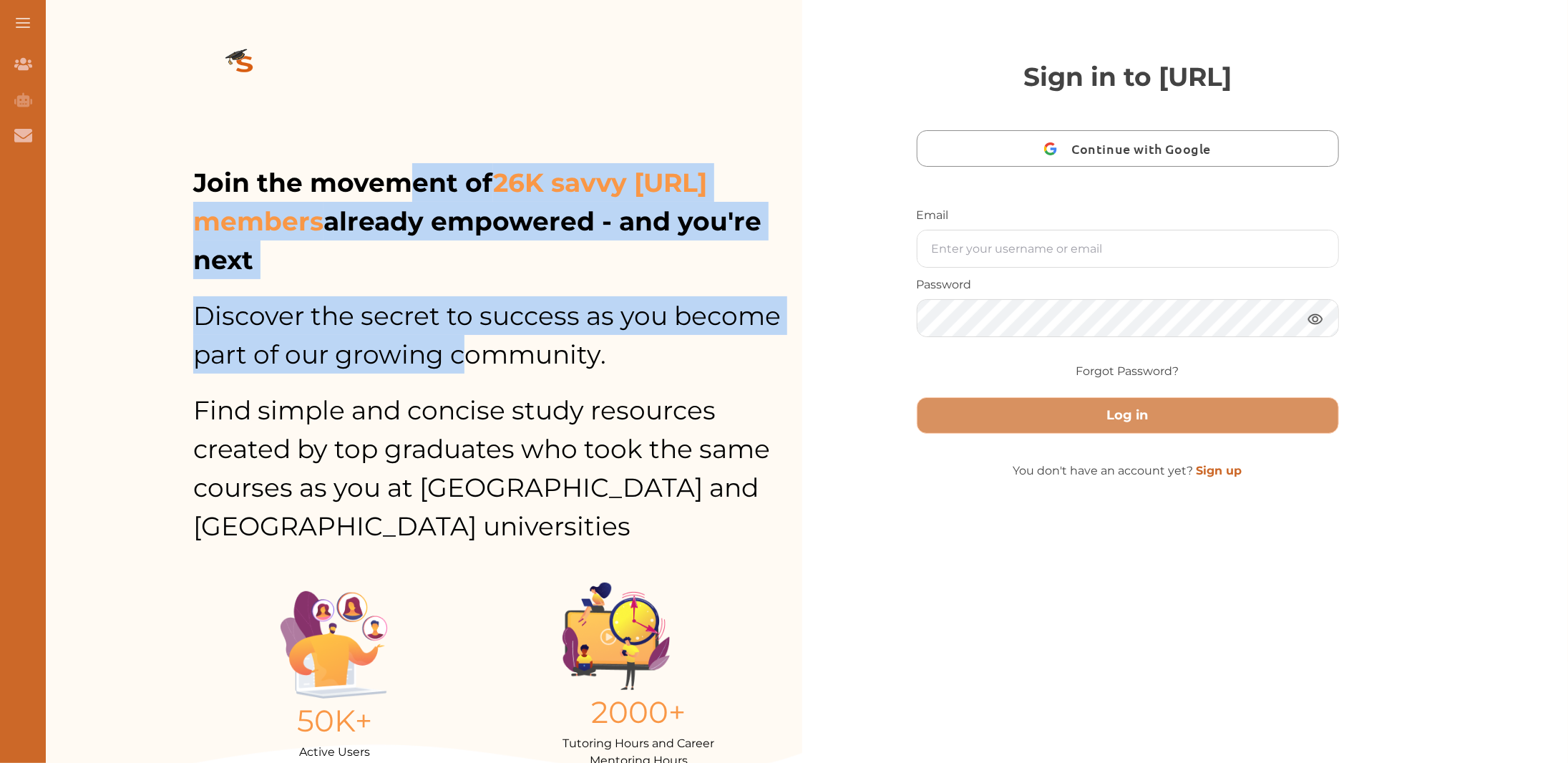
drag, startPoint x: 410, startPoint y: 197, endPoint x: 466, endPoint y: 377, distance: 188.5
click at [466, 377] on div "Join the movement of 26K savvy [URL] members already empowered - and you're nex…" at bounding box center [497, 525] width 609 height 723
